Goal: Transaction & Acquisition: Download file/media

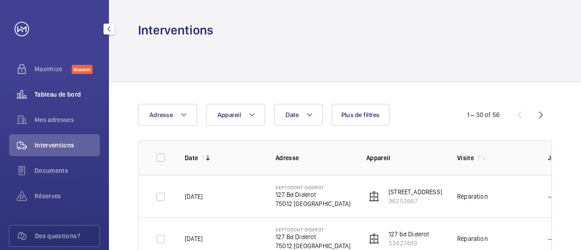
click at [67, 90] on span "Tableau de bord" at bounding box center [66, 94] width 65 height 9
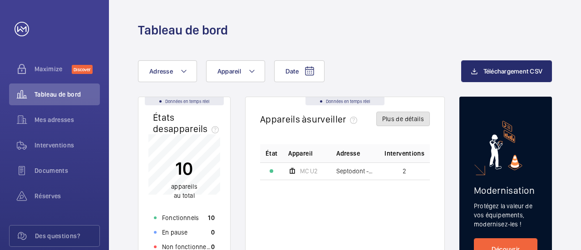
click at [413, 121] on button "Plus de détails" at bounding box center [403, 119] width 54 height 15
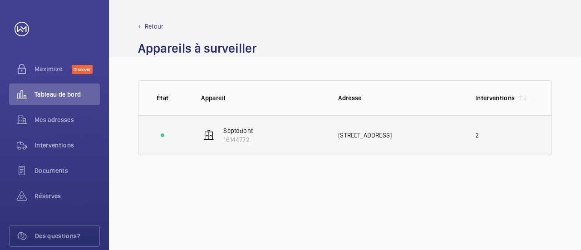
click at [232, 135] on p "16144772" at bounding box center [237, 139] width 29 height 9
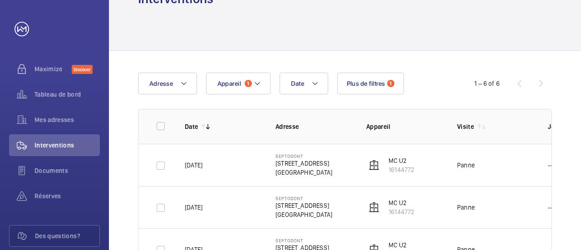
scroll to position [45, 0]
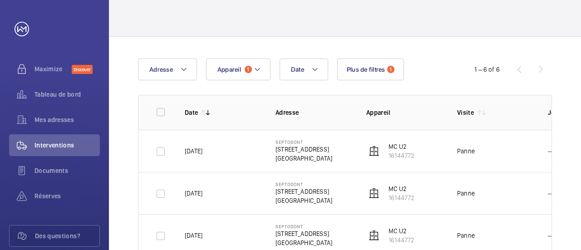
click at [376, 148] on img at bounding box center [373, 151] width 11 height 11
click at [291, 147] on p "[STREET_ADDRESS]" at bounding box center [303, 149] width 57 height 9
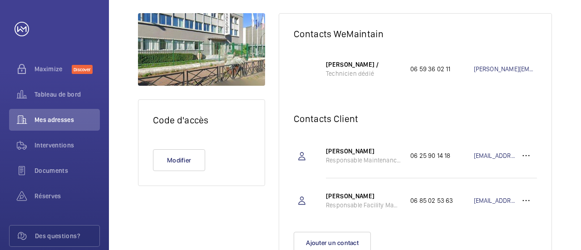
scroll to position [166, 0]
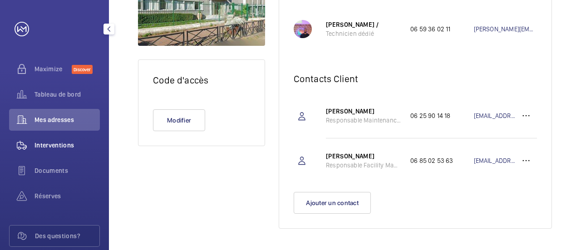
drag, startPoint x: 54, startPoint y: 138, endPoint x: 58, endPoint y: 142, distance: 5.1
click at [54, 138] on div "Interventions" at bounding box center [54, 145] width 91 height 22
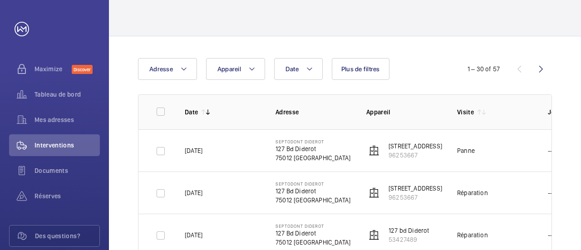
scroll to position [45, 0]
click at [421, 147] on p "[STREET_ADDRESS]" at bounding box center [415, 146] width 54 height 9
click at [311, 152] on p "127 Bd Diderot" at bounding box center [312, 149] width 75 height 9
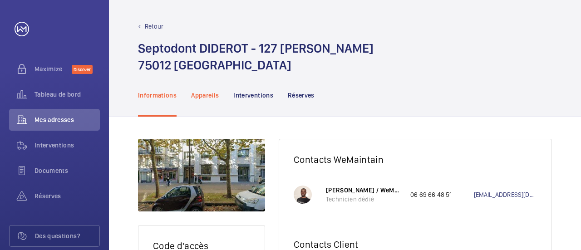
click at [206, 98] on p "Appareils" at bounding box center [205, 95] width 28 height 9
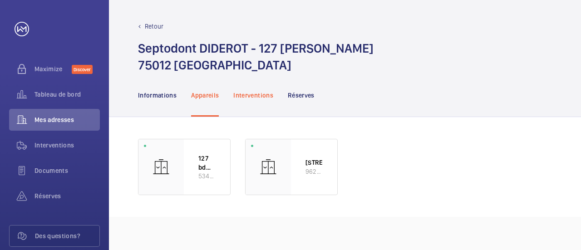
click at [254, 95] on p "Interventions" at bounding box center [253, 95] width 40 height 9
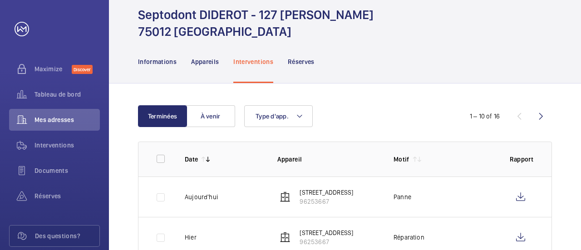
scroll to position [45, 0]
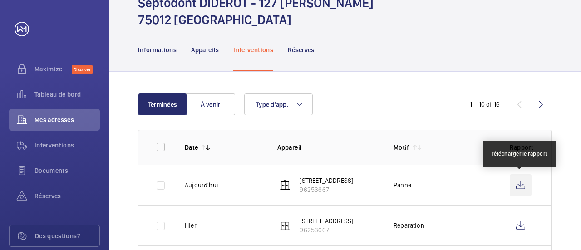
click at [525, 185] on wm-front-icon-button at bounding box center [520, 185] width 22 height 22
